Goal: Task Accomplishment & Management: Complete application form

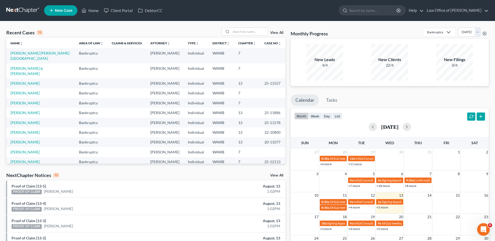
click at [63, 9] on span "New Case" at bounding box center [64, 11] width 18 height 4
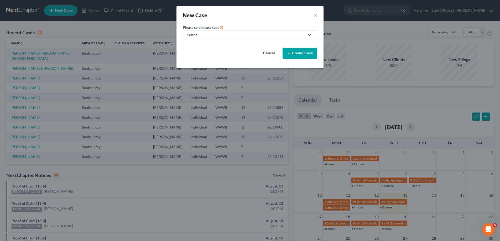
click at [205, 35] on div "Select..." at bounding box center [245, 34] width 117 height 5
click at [204, 45] on div "Bankruptcy" at bounding box center [197, 45] width 19 height 5
select select "87"
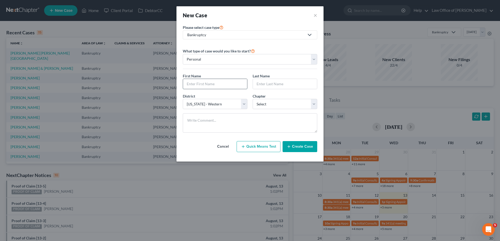
click at [192, 83] on input "text" at bounding box center [215, 84] width 64 height 10
click at [197, 82] on input "text" at bounding box center [215, 84] width 64 height 10
type input "[PERSON_NAME]"
click at [252, 99] on select "Select 7 11 12 13" at bounding box center [284, 104] width 65 height 10
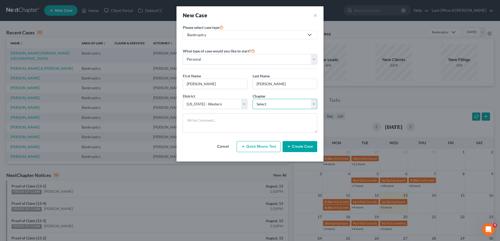
select select "0"
click at [300, 150] on button "Create Case" at bounding box center [299, 146] width 35 height 11
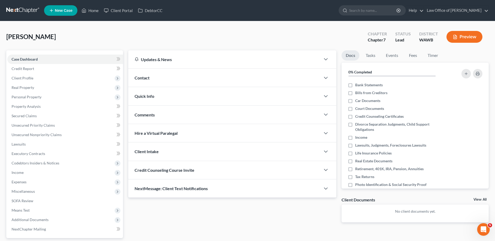
click at [141, 75] on div "Contact" at bounding box center [224, 78] width 192 height 18
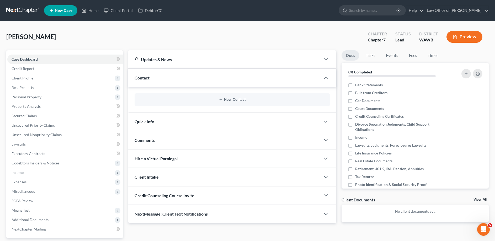
click at [215, 97] on div "New Contact" at bounding box center [232, 99] width 195 height 13
click at [235, 99] on button "New Contact" at bounding box center [232, 100] width 187 height 4
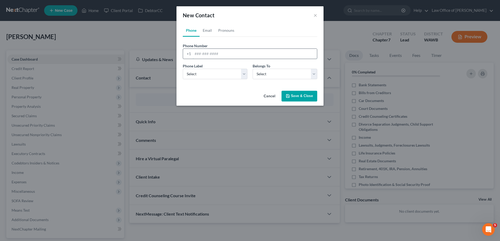
click at [195, 56] on input "tel" at bounding box center [255, 54] width 124 height 10
type input "[PHONE_NUMBER]"
select select "0"
click at [208, 32] on link "Email" at bounding box center [206, 30] width 15 height 13
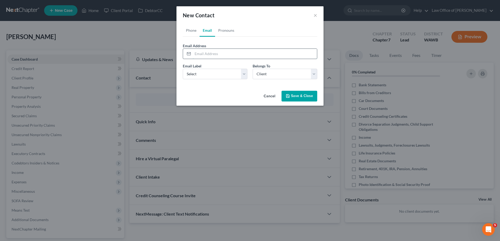
click at [210, 51] on input "email" at bounding box center [255, 54] width 124 height 10
type input "[EMAIL_ADDRESS][DOMAIN_NAME]"
select select "0"
click at [297, 95] on button "Save & Close" at bounding box center [299, 96] width 36 height 11
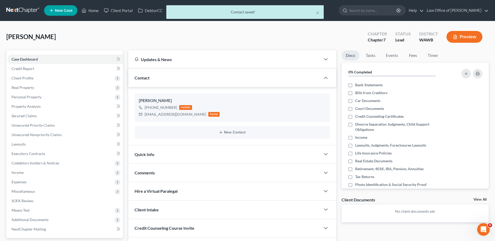
click at [145, 154] on span "Quick Info" at bounding box center [145, 154] width 20 height 5
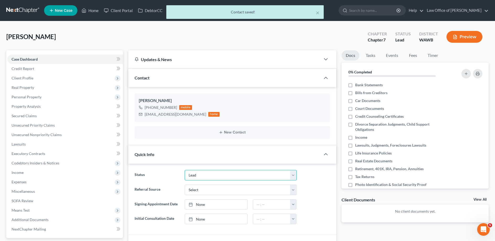
click at [185, 170] on select "Completed Discharged Dismissed Filed In Progress Lead Lost Lead Plan Confirmed …" at bounding box center [241, 175] width 112 height 10
select select "4"
click option "In Progress" at bounding box center [0, 0] width 0 height 0
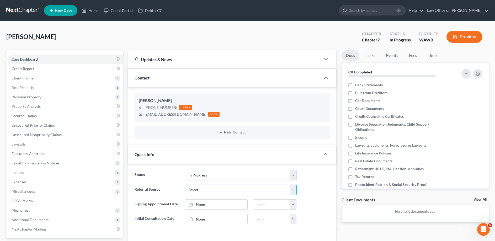
click at [185, 185] on select "Select Word Of Mouth Previous Clients Direct Mail Website Google Search Modern …" at bounding box center [241, 190] width 112 height 10
select select "6"
click option "Other (specify)" at bounding box center [0, 0] width 0 height 0
click at [204, 202] on input "text" at bounding box center [240, 205] width 111 height 10
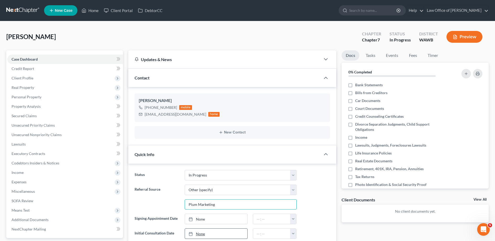
type input "Plum Marketing"
click at [203, 234] on link "None" at bounding box center [216, 234] width 62 height 10
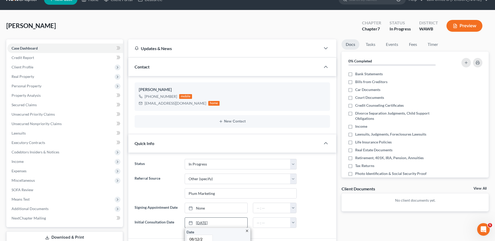
type input "[DATE]"
type input "9:00 am"
click at [416, 45] on link "Fees" at bounding box center [413, 44] width 17 height 10
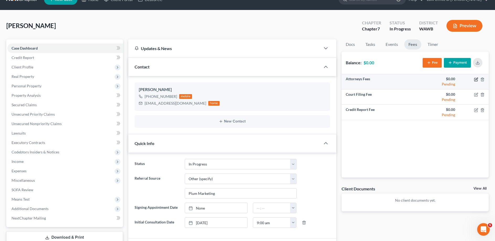
click at [476, 79] on icon "button" at bounding box center [476, 79] width 4 height 4
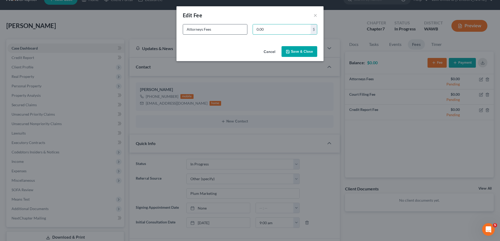
drag, startPoint x: 267, startPoint y: 29, endPoint x: 240, endPoint y: 29, distance: 27.3
click at [253, 29] on input "0.00" at bounding box center [282, 29] width 58 height 10
type input "2,500.00"
click at [291, 49] on button "Save & Close" at bounding box center [299, 51] width 36 height 11
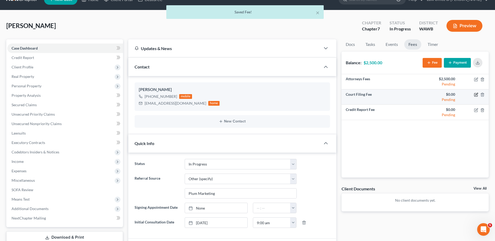
click at [478, 94] on icon "button" at bounding box center [476, 94] width 2 height 2
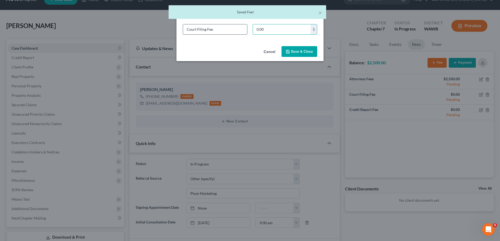
drag, startPoint x: 285, startPoint y: 30, endPoint x: 211, endPoint y: 29, distance: 74.0
click at [253, 29] on input "0.00" at bounding box center [282, 29] width 58 height 10
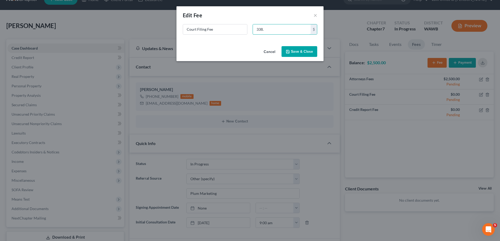
type input "338."
click at [299, 51] on button "Save & Close" at bounding box center [299, 51] width 36 height 11
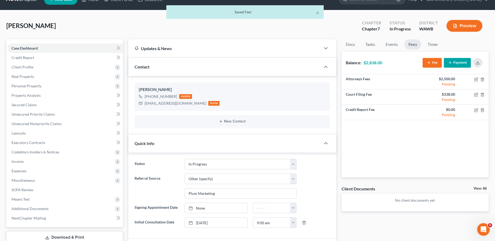
click at [466, 63] on button "Payment" at bounding box center [457, 63] width 27 height 10
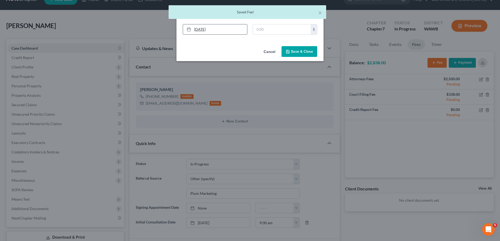
click at [240, 32] on link "[DATE]" at bounding box center [215, 29] width 64 height 10
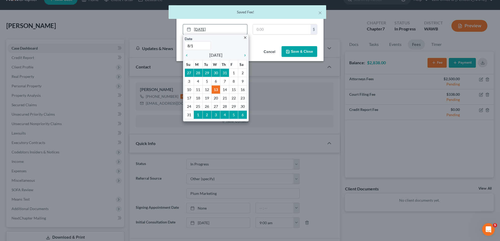
type input "8/12"
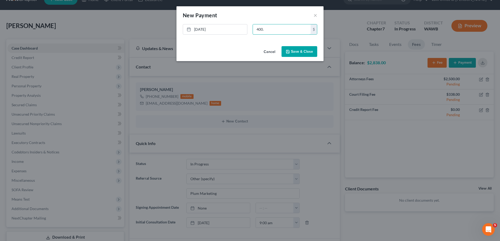
type input "400."
click at [301, 50] on button "Save & Close" at bounding box center [299, 51] width 36 height 11
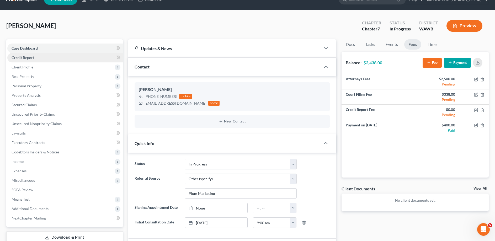
click at [28, 57] on span "Credit Report" at bounding box center [23, 57] width 23 height 4
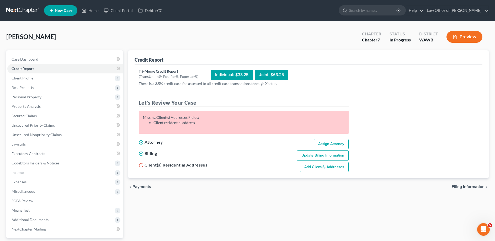
click at [466, 188] on span "Filing Information" at bounding box center [468, 187] width 33 height 4
select select "1"
select select "0"
select select "87"
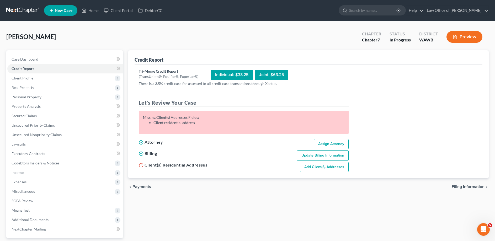
select select "0"
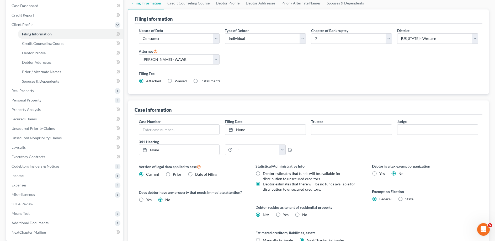
scroll to position [104, 0]
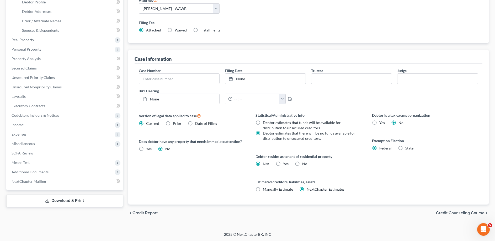
click at [283, 163] on label "Yes Yes" at bounding box center [286, 163] width 6 height 5
click at [285, 163] on input "Yes Yes" at bounding box center [286, 162] width 3 height 3
radio input "true"
radio input "false"
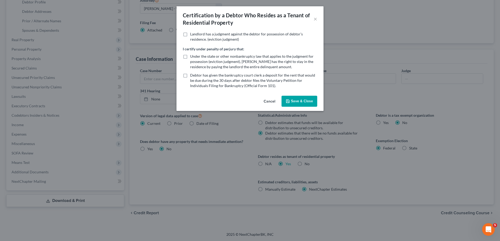
click at [286, 102] on button "Save & Close" at bounding box center [299, 101] width 36 height 11
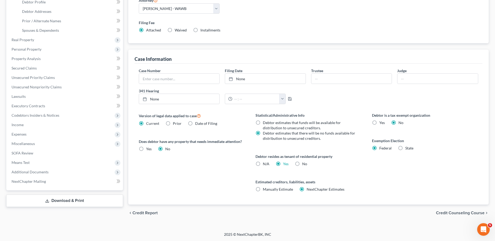
click at [455, 211] on span "Credit Counseling Course" at bounding box center [460, 213] width 49 height 4
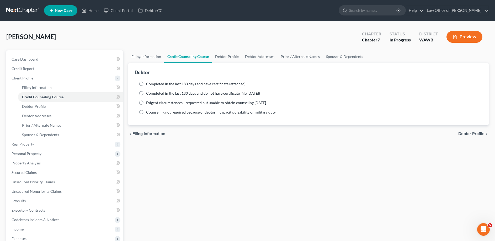
click at [146, 92] on label "Completed in the last 180 days and do not have certificate (file [DATE])" at bounding box center [203, 93] width 114 height 5
click at [148, 92] on input "Completed in the last 180 days and do not have certificate (file [DATE])" at bounding box center [149, 92] width 3 height 3
radio input "true"
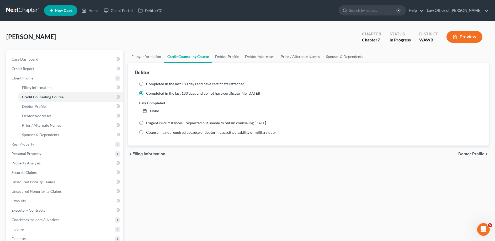
click at [473, 155] on span "Debtor Profile" at bounding box center [471, 154] width 26 height 4
select select "0"
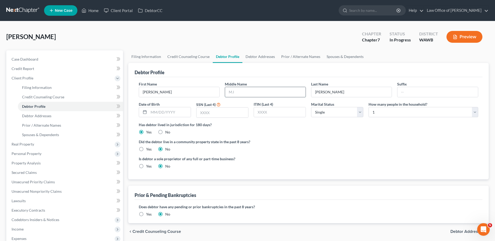
click at [236, 88] on input "text" at bounding box center [265, 92] width 81 height 10
type input "[PERSON_NAME]"
type input "[DATE]"
type input "8213"
click at [311, 107] on select "Select Single Married Separated Divorced Widowed" at bounding box center [337, 112] width 52 height 10
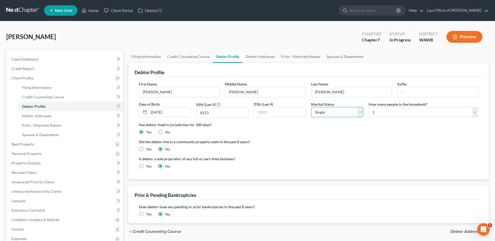
select select "3"
click option "Divorced" at bounding box center [0, 0] width 0 height 0
click at [146, 150] on label "Yes" at bounding box center [149, 149] width 6 height 5
click at [148, 150] on input "Yes" at bounding box center [149, 148] width 3 height 3
radio input "true"
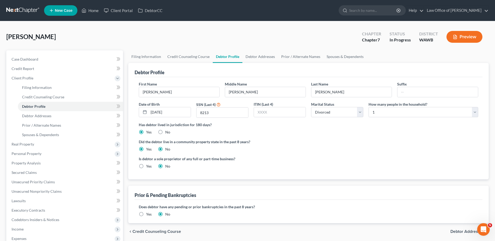
radio input "false"
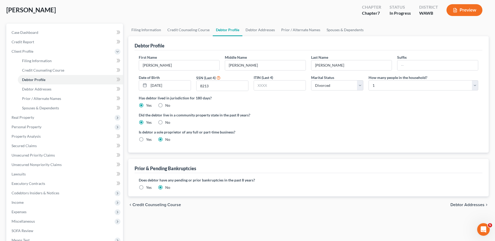
click at [462, 203] on span "Debtor Addresses" at bounding box center [467, 205] width 34 height 4
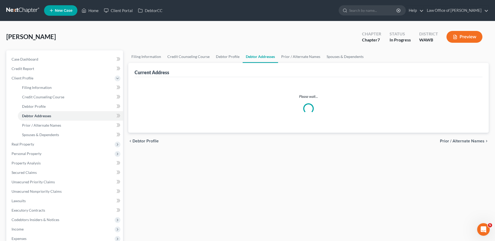
select select "0"
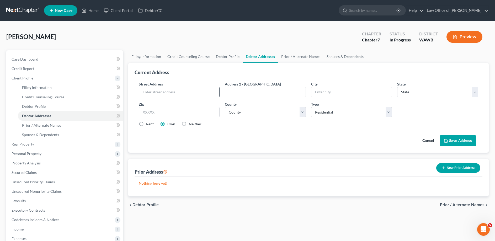
click at [155, 92] on input "text" at bounding box center [179, 92] width 81 height 10
type input "[STREET_ADDRESS]"
type input "#220"
type input "Bothell"
select select "50"
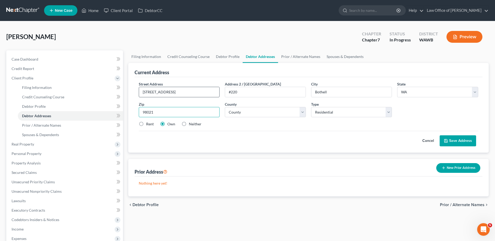
type input "98021"
select select "30"
click at [146, 124] on label "Rent" at bounding box center [150, 123] width 8 height 5
click at [148, 124] on input "Rent" at bounding box center [149, 122] width 3 height 3
radio input "true"
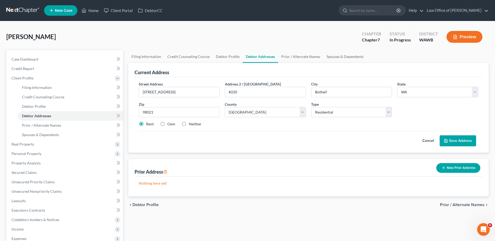
click at [454, 139] on button "Save Address" at bounding box center [458, 140] width 36 height 11
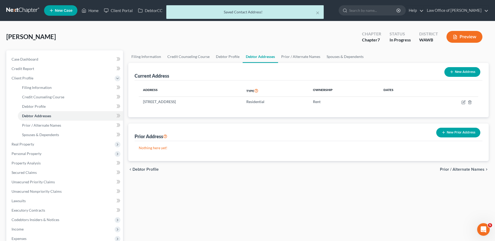
click at [459, 135] on button "New Prior Address" at bounding box center [458, 133] width 44 height 10
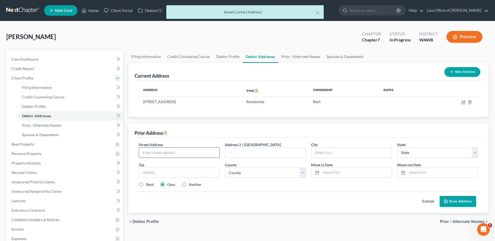
click at [162, 154] on input "text" at bounding box center [179, 153] width 81 height 10
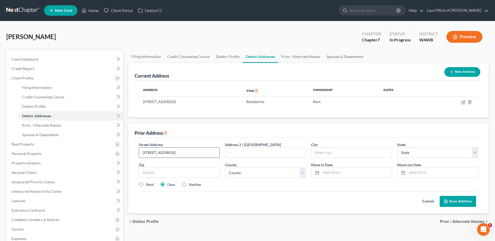
type input "[STREET_ADDRESS]"
type input "#5"
type input "[GEOGRAPHIC_DATA]"
select select "50"
type input "98045"
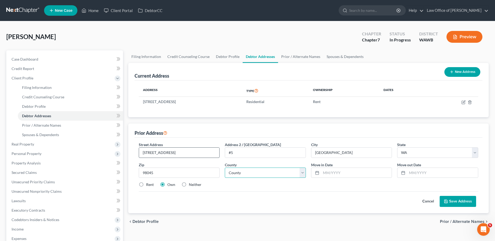
select select "16"
type input "01/2022"
type input "06/2024"
click at [146, 184] on label "Rent" at bounding box center [150, 184] width 8 height 5
click at [148, 184] on input "Rent" at bounding box center [149, 183] width 3 height 3
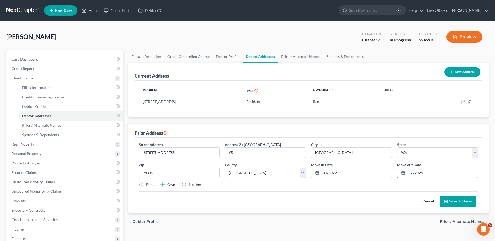
radio input "true"
click at [455, 202] on button "Save Address" at bounding box center [458, 201] width 36 height 11
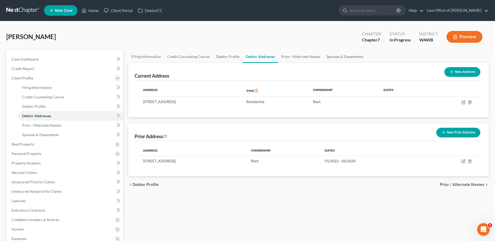
click at [464, 182] on div "chevron_left Debtor Profile Prior / Alternate Names chevron_right" at bounding box center [308, 184] width 360 height 17
click at [464, 183] on span "Prior / Alternate Names" at bounding box center [462, 185] width 45 height 4
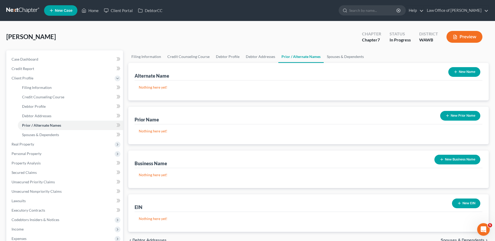
click at [450, 116] on button "New Prior Name" at bounding box center [460, 116] width 40 height 10
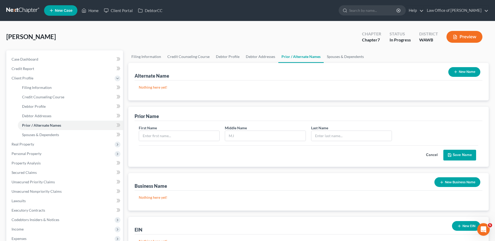
click at [136, 135] on div "First Name" at bounding box center [179, 133] width 86 height 16
click at [142, 138] on input "text" at bounding box center [179, 136] width 81 height 10
type input "Iam"
type input "[PERSON_NAME]"
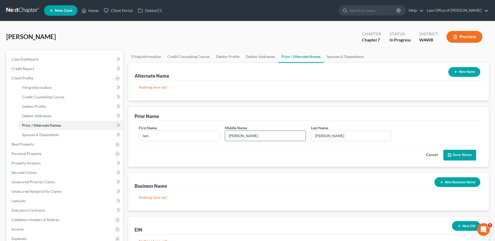
drag, startPoint x: 230, startPoint y: 136, endPoint x: 200, endPoint y: 138, distance: 30.0
click at [225, 138] on input "[PERSON_NAME]" at bounding box center [265, 136] width 81 height 10
click at [169, 139] on input "Iam" at bounding box center [179, 136] width 81 height 10
type input "[PERSON_NAME]"
click at [463, 158] on button "Save Name" at bounding box center [459, 155] width 33 height 11
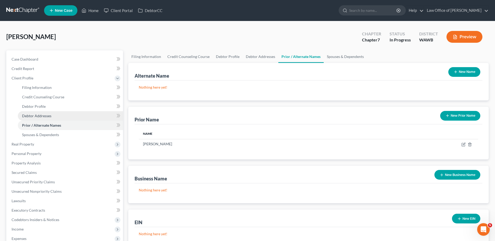
click at [40, 113] on link "Debtor Addresses" at bounding box center [70, 115] width 105 height 9
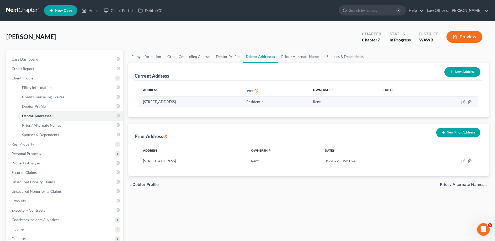
click at [463, 101] on icon "button" at bounding box center [464, 102] width 4 height 4
select select "50"
select select "30"
select select "0"
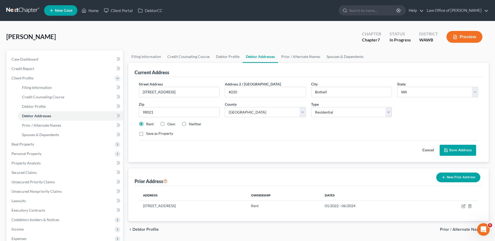
click at [189, 124] on label "Neither" at bounding box center [195, 123] width 13 height 5
click at [191, 124] on input "Neither" at bounding box center [192, 122] width 3 height 3
radio input "true"
click at [452, 150] on button "Save Address" at bounding box center [458, 150] width 36 height 11
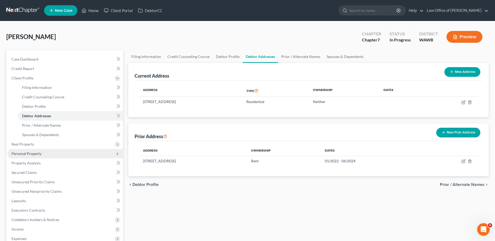
click at [54, 155] on span "Personal Property" at bounding box center [65, 153] width 116 height 9
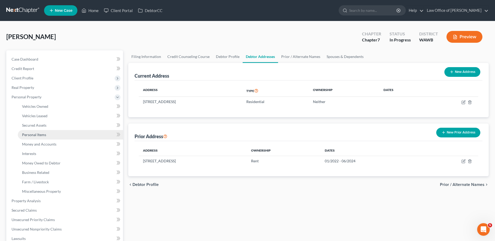
click at [44, 133] on span "Personal Items" at bounding box center [34, 134] width 24 height 4
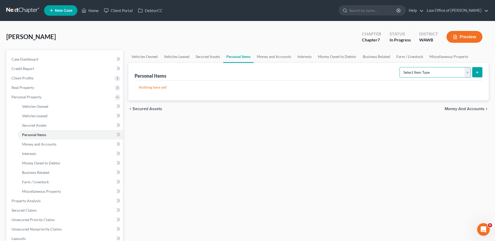
click at [400, 67] on select "Select Item Type Clothing (A/B: 11) Collectibles Of Value (A/B: 8) Electronics …" at bounding box center [435, 72] width 71 height 10
select select "household_goods"
click option "Household Goods (A/B: 6)" at bounding box center [0, 0] width 0 height 0
click at [478, 73] on icon "submit" at bounding box center [477, 72] width 4 height 4
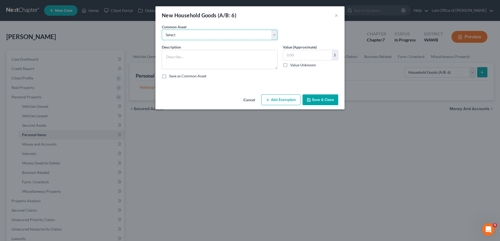
click at [162, 30] on select "Select Household goods and furnishings" at bounding box center [220, 35] width 116 height 10
select select "0"
click option "Household goods and furnishings" at bounding box center [0, 0] width 0 height 0
type textarea "Household goods and furnishings"
type input "10,000.00"
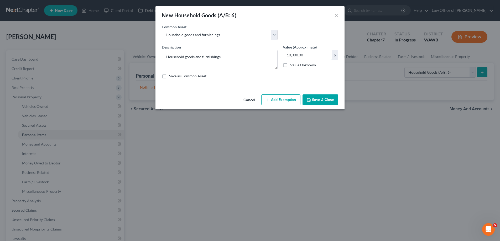
drag, startPoint x: 295, startPoint y: 55, endPoint x: 268, endPoint y: 54, distance: 26.8
click at [283, 54] on input "10,000.00" at bounding box center [307, 55] width 49 height 10
click at [162, 30] on select "Select Household goods and furnishings" at bounding box center [220, 35] width 116 height 10
click at [236, 97] on div "Cancel Add Exemption Save & Close" at bounding box center [249, 100] width 189 height 17
click at [250, 102] on button "Cancel" at bounding box center [249, 100] width 20 height 10
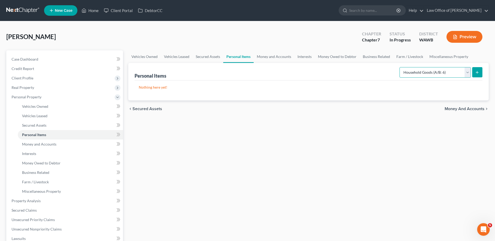
click at [400, 67] on select "Select Item Type Clothing (A/B: 11) Collectibles Of Value (A/B: 8) Electronics …" at bounding box center [435, 72] width 71 height 10
select select "electronics"
click option "Electronics (A/B: 7)" at bounding box center [0, 0] width 0 height 0
click at [481, 74] on button "submit" at bounding box center [477, 72] width 10 height 10
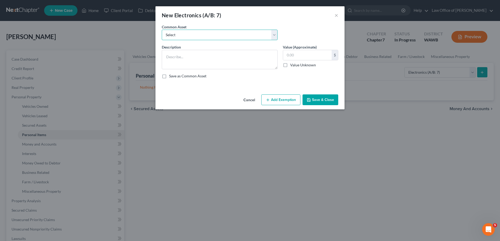
click at [162, 30] on select "Select Television, computer, mobile phone" at bounding box center [220, 35] width 116 height 10
select select "0"
click option "Television, computer, mobile phone" at bounding box center [0, 0] width 0 height 0
type textarea "Television, computer, mobile phone"
click at [295, 52] on input "1,000.00" at bounding box center [307, 55] width 49 height 10
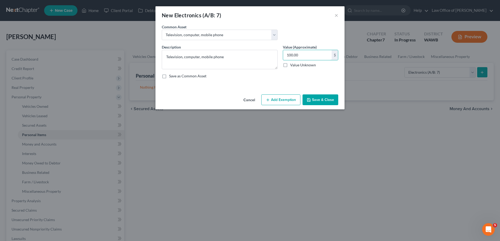
type input "100.00"
click at [317, 99] on button "Save & Close" at bounding box center [320, 99] width 36 height 11
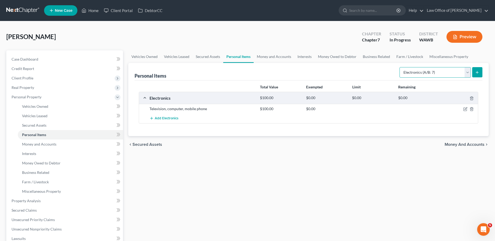
click at [400, 67] on select "Select Item Type Clothing (A/B: 11) Collectibles Of Value (A/B: 8) Electronics …" at bounding box center [435, 72] width 71 height 10
select select "clothing"
click option "Clothing (A/B: 11)" at bounding box center [0, 0] width 0 height 0
click at [474, 72] on button "submit" at bounding box center [477, 72] width 10 height 10
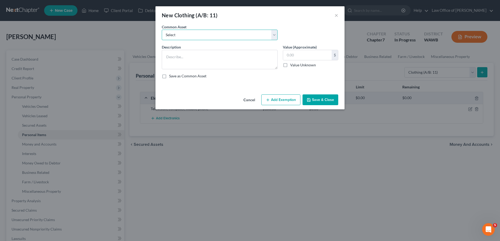
click at [162, 30] on select "Select Personal used clothing" at bounding box center [220, 35] width 116 height 10
select select "0"
click option "Personal used clothing" at bounding box center [0, 0] width 0 height 0
type textarea "Personal used clothing"
drag, startPoint x: 289, startPoint y: 56, endPoint x: 283, endPoint y: 55, distance: 5.4
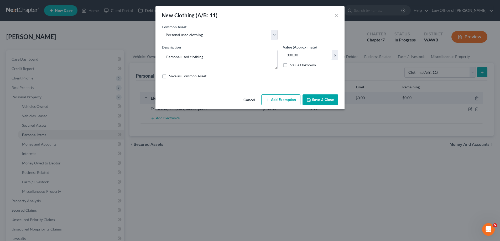
click at [283, 55] on input "300.00" at bounding box center [307, 55] width 49 height 10
type input "200.00"
click at [320, 98] on button "Save & Close" at bounding box center [320, 99] width 36 height 11
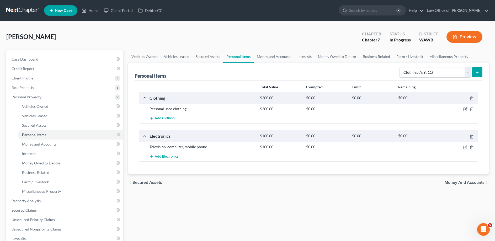
scroll to position [54, 0]
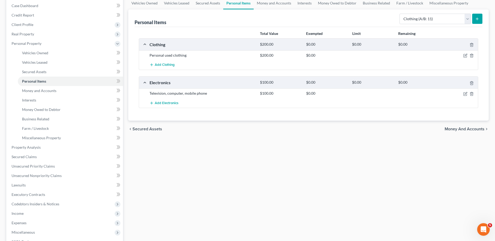
click at [473, 130] on span "Money and Accounts" at bounding box center [465, 129] width 40 height 4
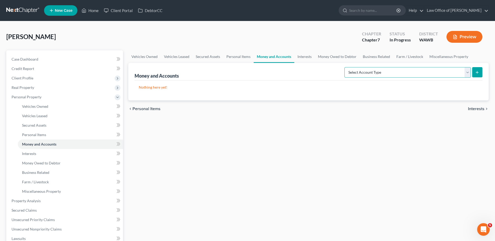
click at [344, 67] on select "Select Account Type Brokerage (A/B: 18, SOFA: 20) Cash on Hand (A/B: 16) Certif…" at bounding box center [407, 72] width 126 height 10
select select "checking"
click option "Checking Account (A/B: 17, SOFA: 20)" at bounding box center [0, 0] width 0 height 0
click at [476, 71] on icon "submit" at bounding box center [477, 72] width 4 height 4
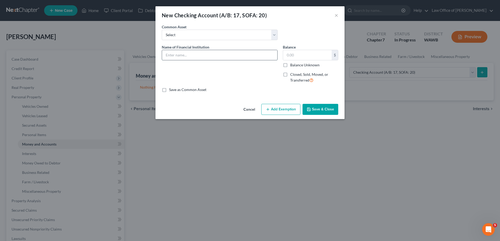
click at [170, 56] on input "text" at bounding box center [219, 55] width 115 height 10
type input "Umpqua Bank"
type input "546."
click at [321, 109] on button "Save & Close" at bounding box center [320, 109] width 36 height 11
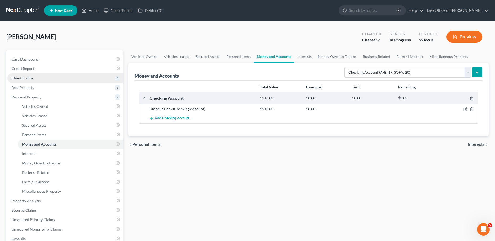
click at [35, 76] on span "Client Profile" at bounding box center [65, 77] width 116 height 9
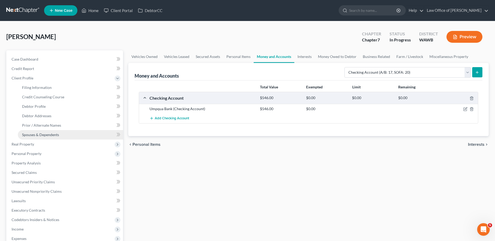
click at [42, 136] on span "Spouses & Dependents" at bounding box center [40, 134] width 37 height 4
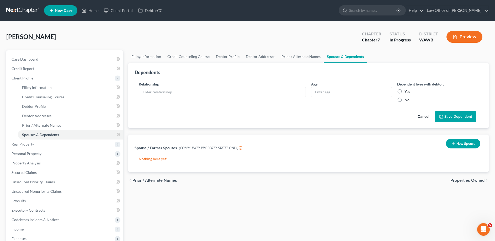
click at [462, 142] on button "New Spouse" at bounding box center [463, 144] width 34 height 10
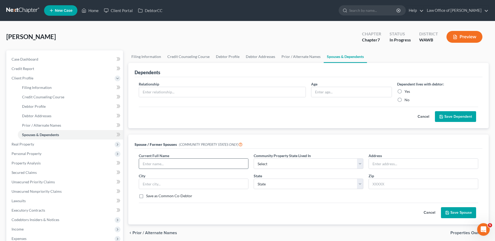
click at [163, 161] on input "text" at bounding box center [193, 164] width 109 height 10
type input "[PERSON_NAME] [PERSON_NAME]"
click at [254, 158] on select "Select AZ CA GU ID LA NV NM PR [GEOGRAPHIC_DATA] [GEOGRAPHIC_DATA] [GEOGRAPHIC_…" at bounding box center [309, 163] width 110 height 10
select select "9"
click option "WA" at bounding box center [0, 0] width 0 height 0
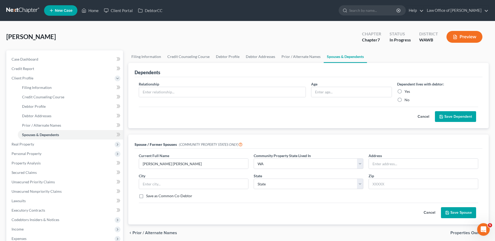
click at [456, 210] on button "Save Spouse" at bounding box center [458, 212] width 35 height 11
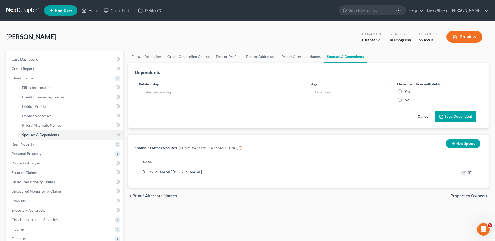
scroll to position [80, 0]
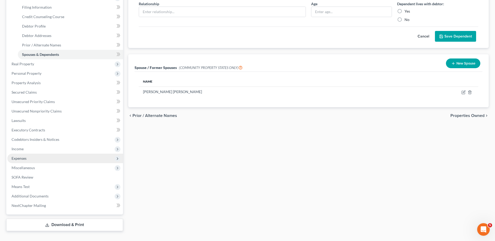
click at [26, 159] on span "Expenses" at bounding box center [19, 158] width 15 height 4
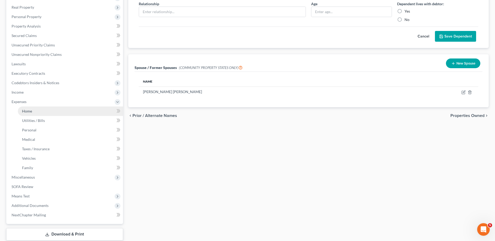
click at [32, 111] on link "Home" at bounding box center [70, 111] width 105 height 9
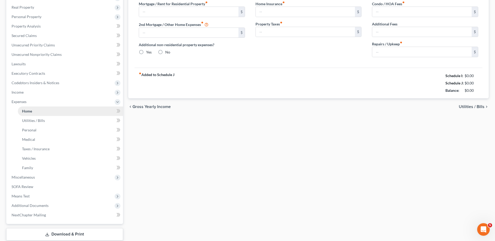
type input "0.00"
radio input "true"
type input "0.00"
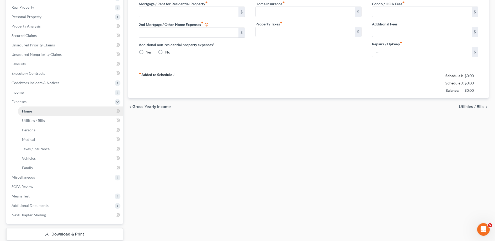
type input "0.00"
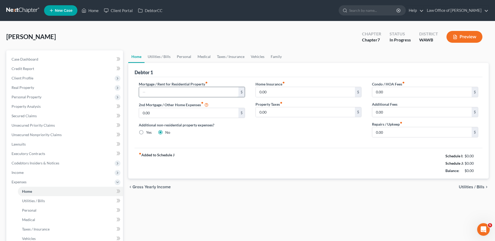
click at [156, 95] on input "text" at bounding box center [188, 92] width 99 height 10
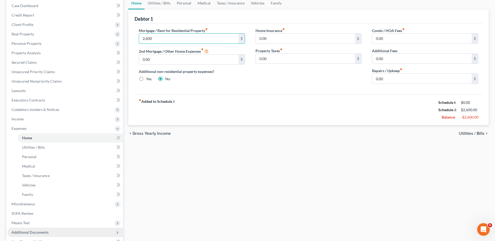
scroll to position [99, 0]
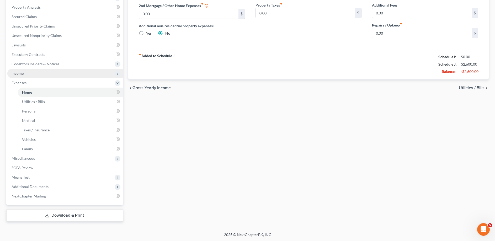
click at [34, 72] on span "Income" at bounding box center [65, 73] width 116 height 9
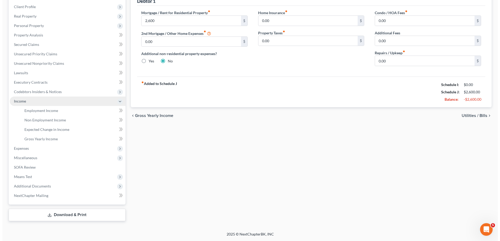
scroll to position [71, 0]
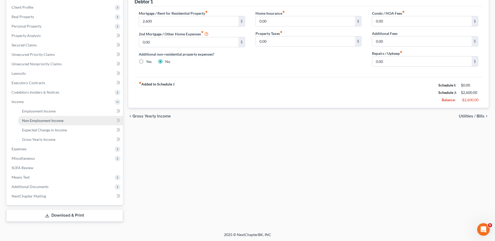
click at [49, 119] on span "Non Employment Income" at bounding box center [42, 120] width 41 height 4
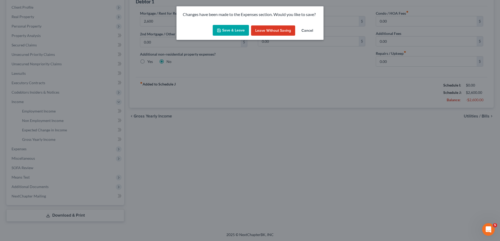
click at [230, 29] on button "Save & Leave" at bounding box center [231, 30] width 36 height 11
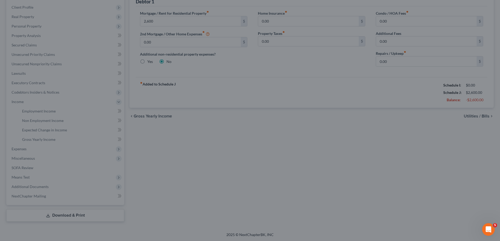
type input "2,600.00"
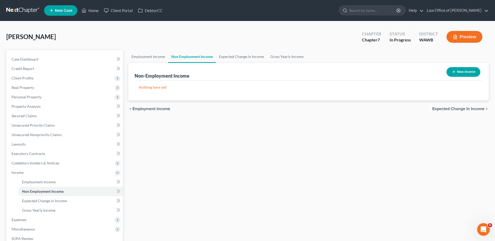
click at [468, 72] on button "New Income" at bounding box center [464, 72] width 34 height 10
select select "0"
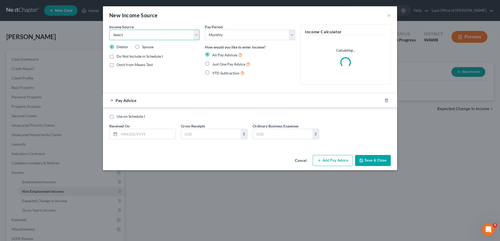
click at [109, 30] on select "Select Unemployment Disability (from employer) Pension Retirement Social Securi…" at bounding box center [154, 35] width 90 height 10
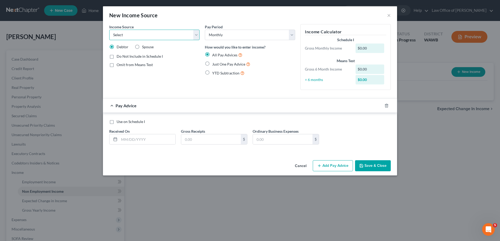
select select "4"
click option "Social Security / Social Security Disability" at bounding box center [0, 0] width 0 height 0
click at [372, 165] on button "Save & Close" at bounding box center [373, 165] width 36 height 11
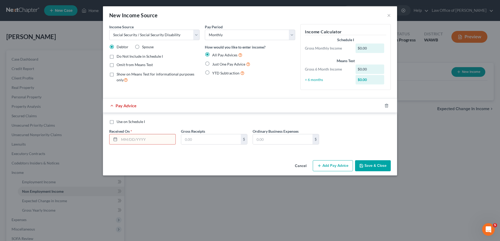
click at [302, 166] on button "Cancel" at bounding box center [300, 166] width 20 height 10
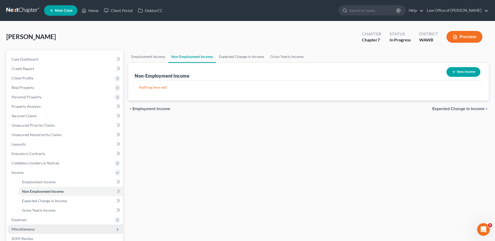
click at [29, 229] on span "Miscellaneous" at bounding box center [23, 229] width 23 height 4
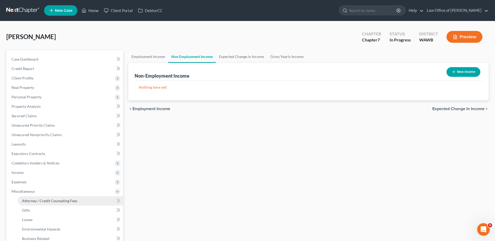
click at [39, 202] on span "Attorney / Credit Counseling Fees" at bounding box center [49, 201] width 55 height 4
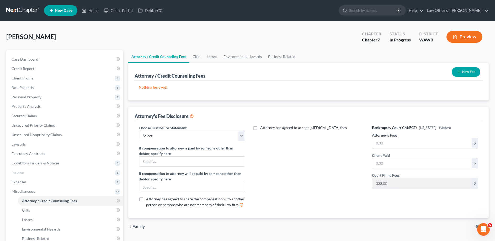
click at [466, 69] on button "New Fee" at bounding box center [466, 72] width 29 height 10
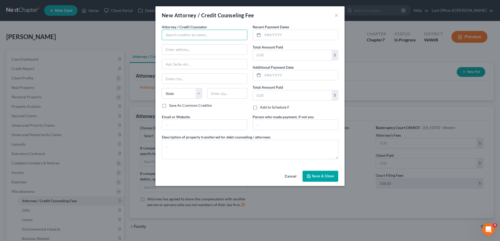
click at [176, 31] on input "text" at bounding box center [205, 35] width 86 height 10
type input "Law Office of [PERSON_NAME]"
type input "[STREET_ADDRESS]"
type input "Suite 100"
type input "Bellevue"
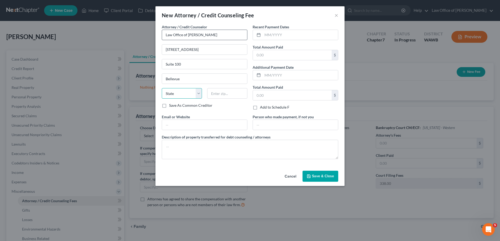
select select "50"
type input "98005"
click at [175, 125] on input "text" at bounding box center [204, 125] width 85 height 10
type input "[DOMAIN_NAME]"
click at [178, 146] on textarea at bounding box center [250, 149] width 176 height 19
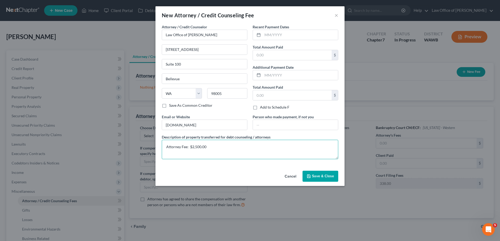
click at [221, 146] on textarea "Attorney Fee: $2,500.00" at bounding box center [250, 149] width 176 height 19
type textarea "Attorney Fee: $2,500.00 Court Fee: $338.00"
click at [265, 38] on input "text" at bounding box center [299, 35] width 75 height 10
type input "2025"
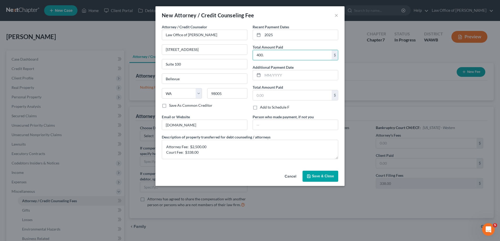
type input "400."
click at [327, 175] on span "Save & Close" at bounding box center [323, 176] width 22 height 4
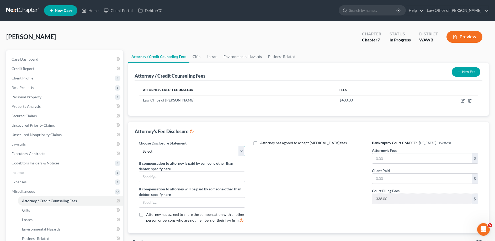
click at [139, 146] on select "Select Disclosure of Compensation of Attorney for Debtor(s)" at bounding box center [192, 151] width 106 height 10
select select "0"
click option "Disclosure of Compensation of Attorney for Debtor(s)" at bounding box center [0, 0] width 0 height 0
click at [382, 161] on input "text" at bounding box center [421, 158] width 99 height 10
type input "2,500"
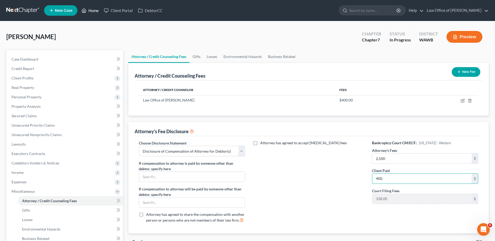
type input "400."
click at [94, 10] on link "Home" at bounding box center [90, 10] width 22 height 9
